Goal: Use online tool/utility: Use online tool/utility

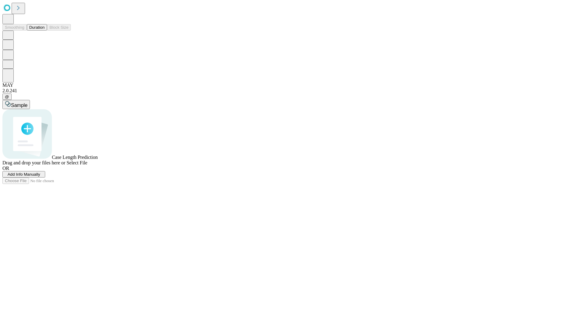
click at [45, 31] on button "Duration" at bounding box center [37, 27] width 20 height 6
click at [87, 165] on span "Select File" at bounding box center [77, 162] width 21 height 5
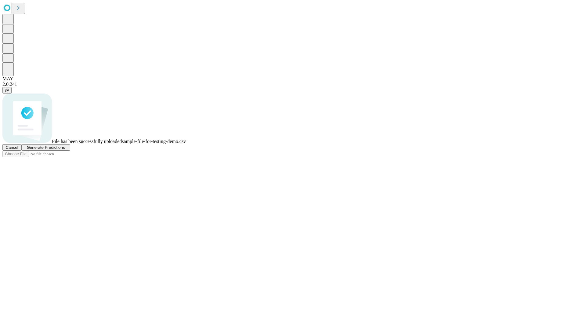
click at [65, 150] on span "Generate Predictions" at bounding box center [46, 147] width 38 height 5
